Goal: Ask a question

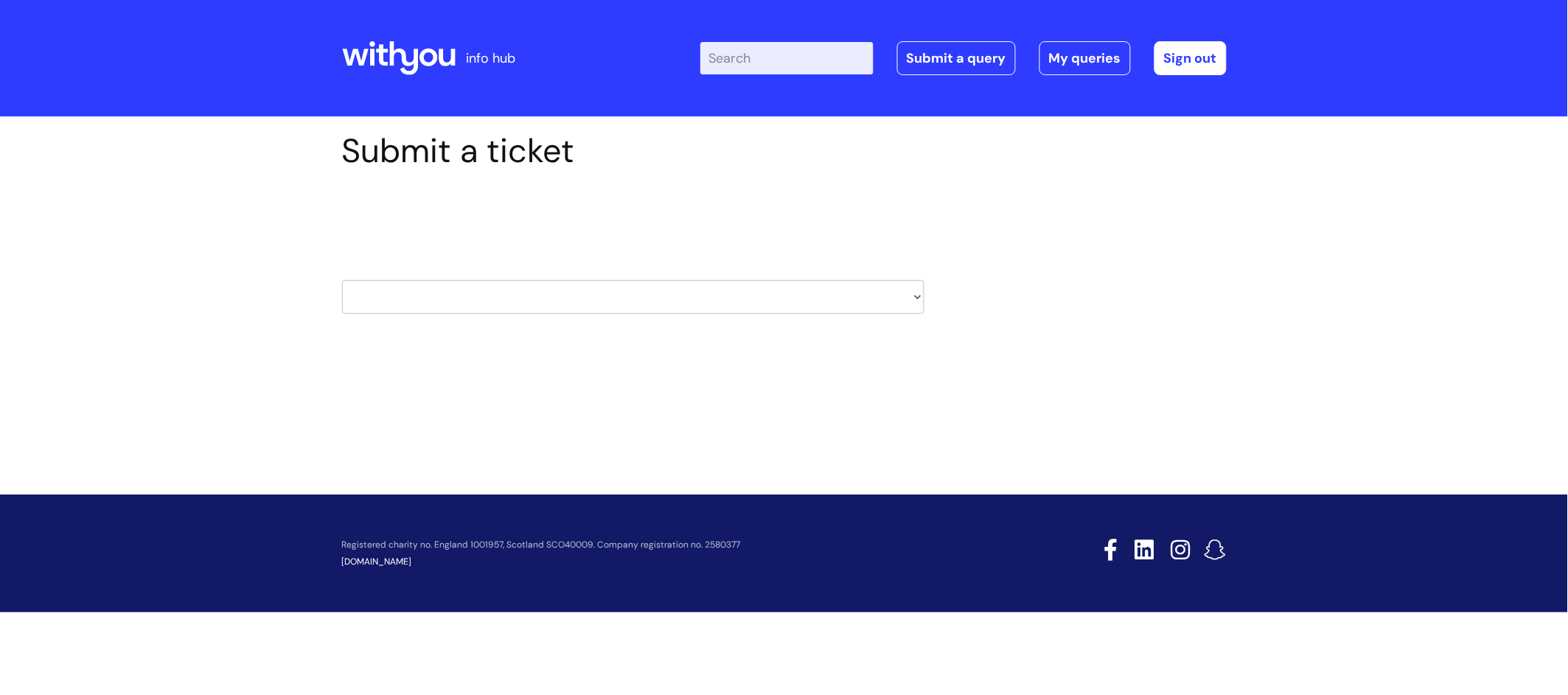
click at [532, 293] on select "HR / People IT and Support Clinical Drug Alerts Finance Accounts Data Support T…" at bounding box center [633, 297] width 582 height 34
select select "treatment_pathways"
click at [342, 280] on select "HR / People IT and Support Clinical Drug Alerts Finance Accounts Data Support T…" at bounding box center [633, 297] width 582 height 34
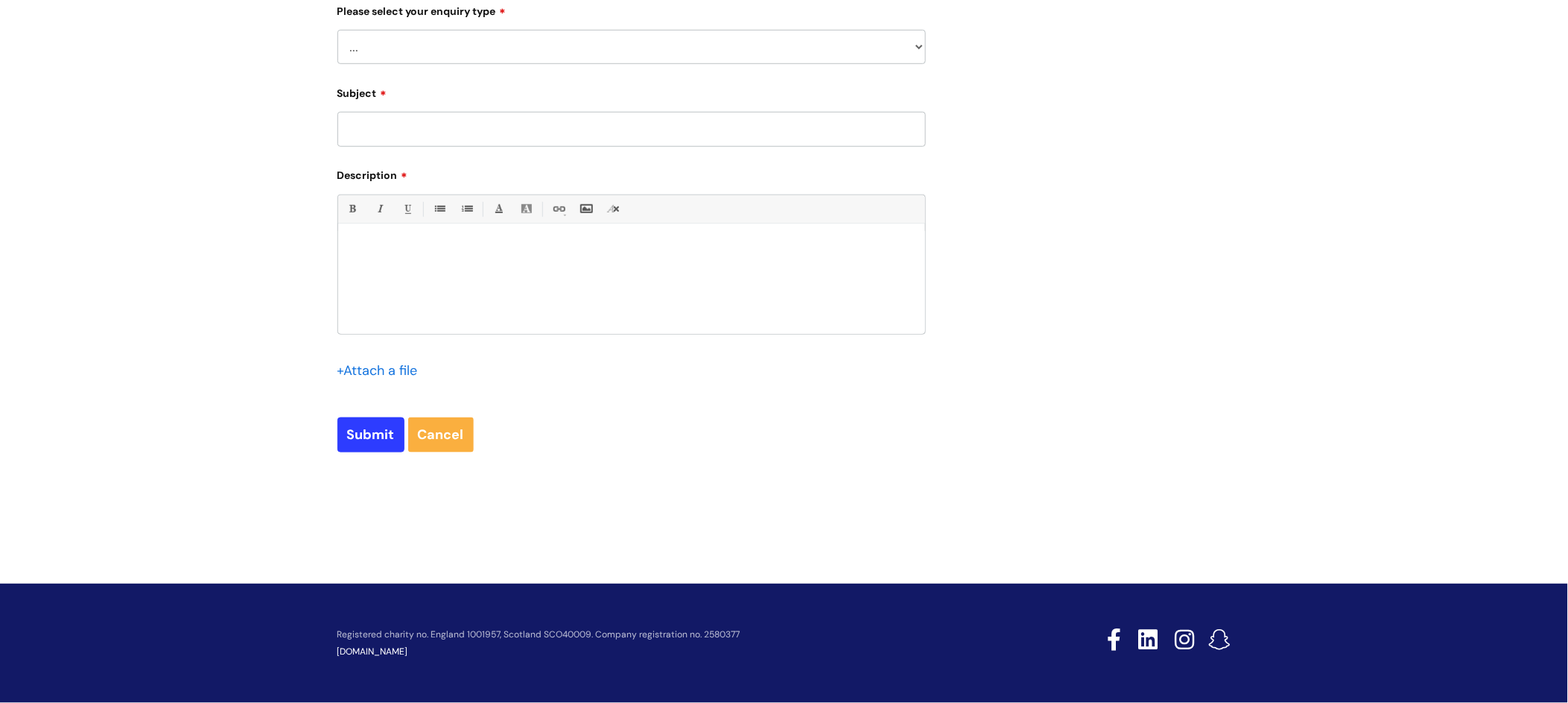
scroll to position [209, 0]
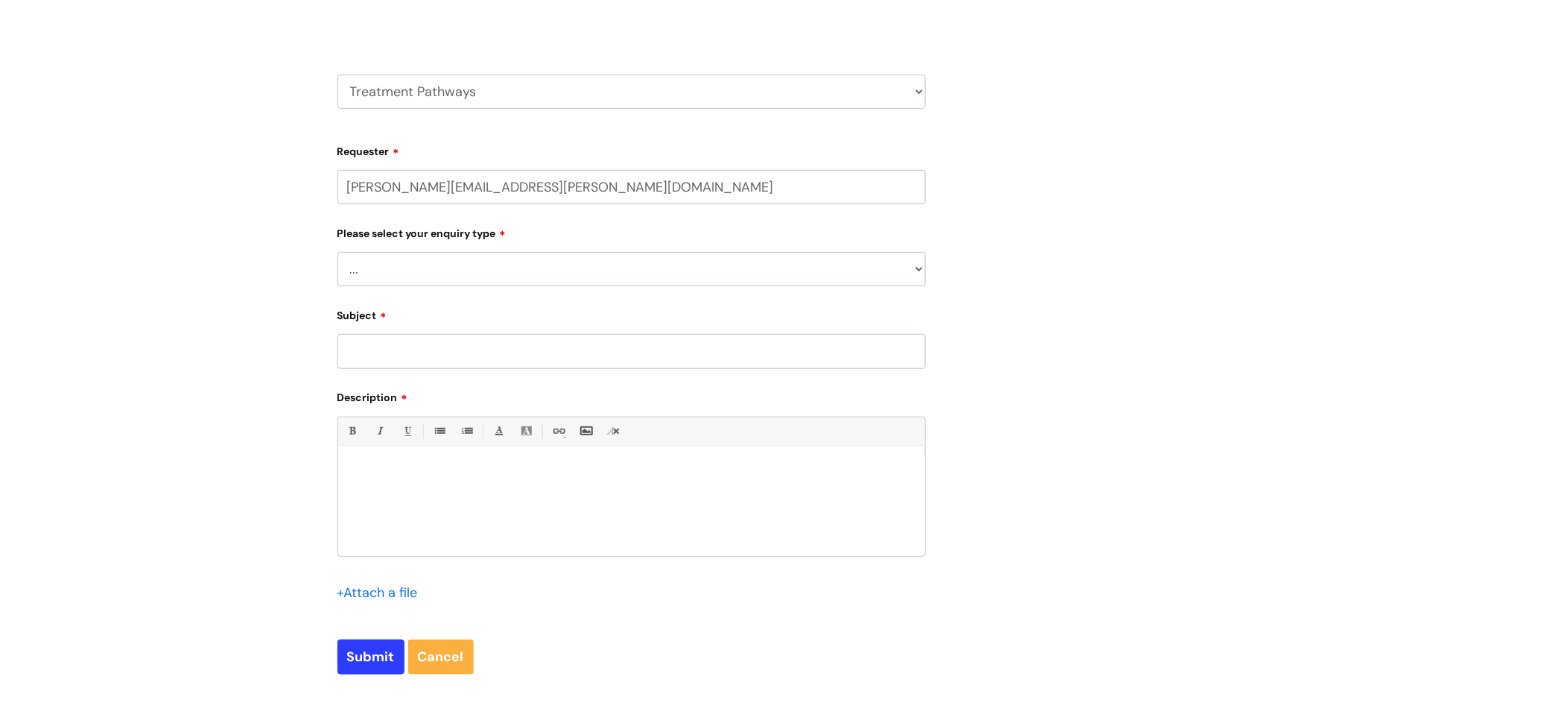
click at [849, 269] on select "... Update an intervention/idea already submitted Report a broken link or somet…" at bounding box center [631, 268] width 589 height 34
click at [1098, 131] on div "Submit a ticket Select issue type HR / People IT and Support Clinical Drug Aler…" at bounding box center [784, 310] width 916 height 774
